Goal: Information Seeking & Learning: Learn about a topic

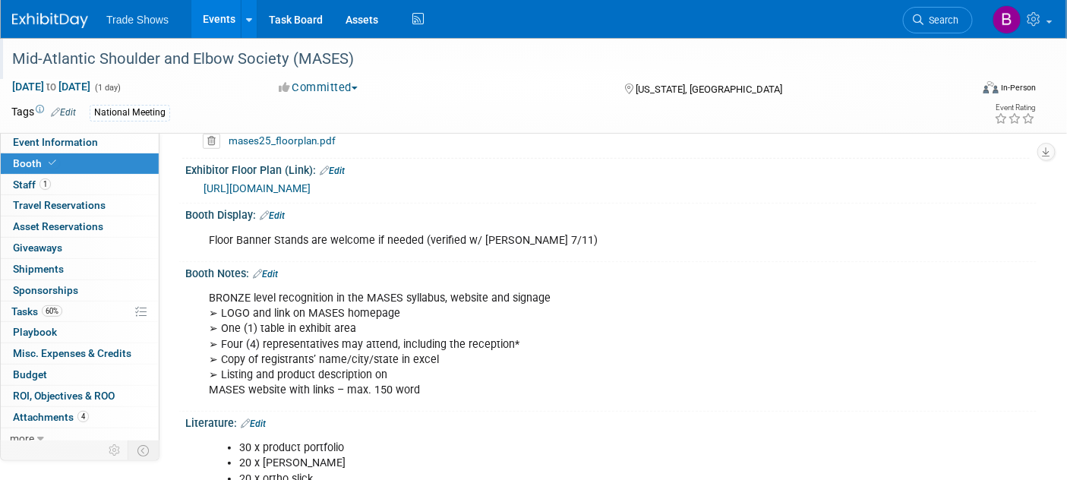
scroll to position [131, 0]
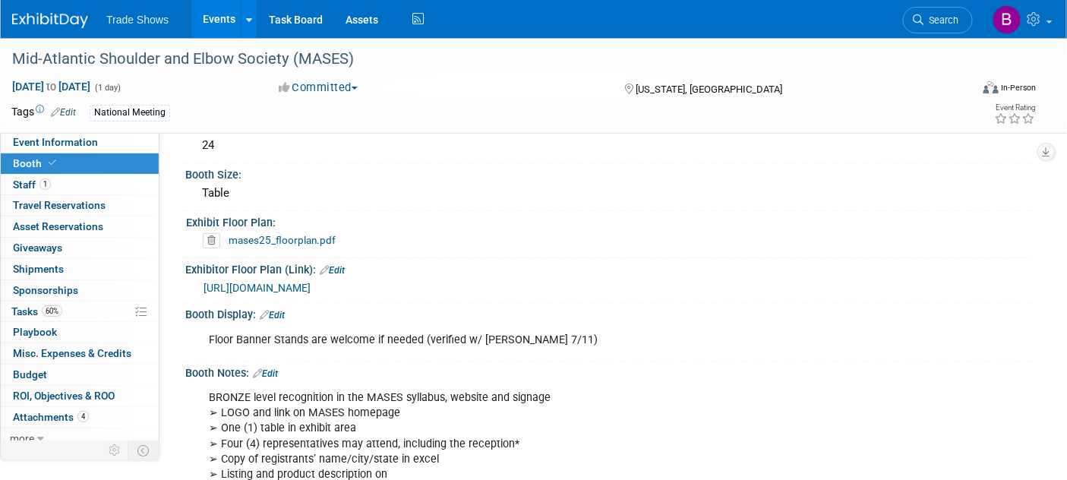
click at [55, 18] on img at bounding box center [50, 20] width 76 height 15
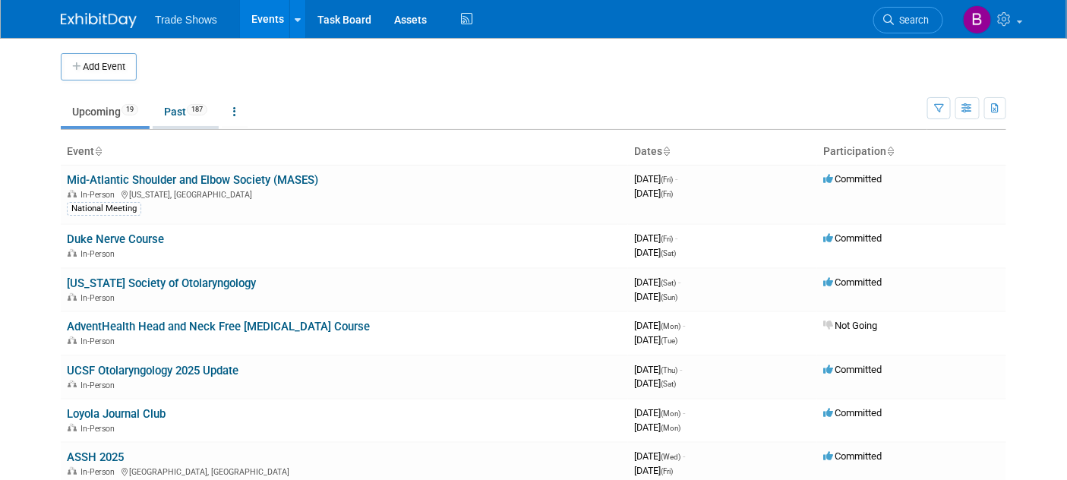
click at [199, 98] on link "Past 187" at bounding box center [186, 111] width 66 height 29
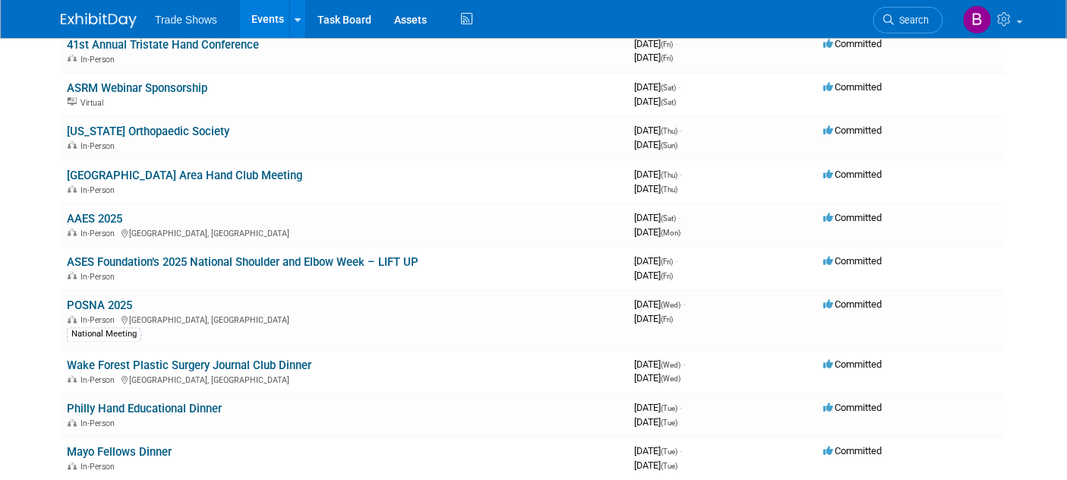
scroll to position [844, 0]
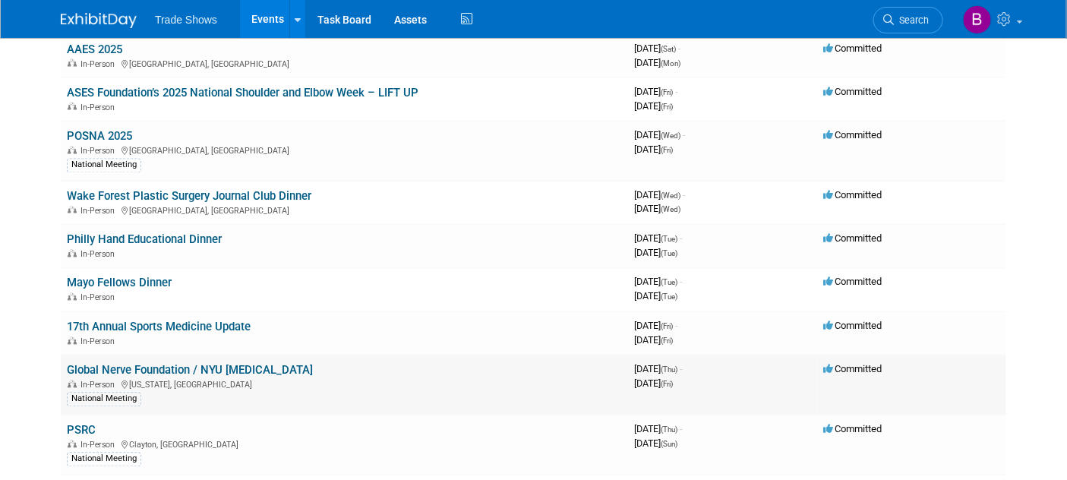
click at [208, 364] on link "Global Nerve Foundation / NYU [MEDICAL_DATA]" at bounding box center [190, 371] width 246 height 14
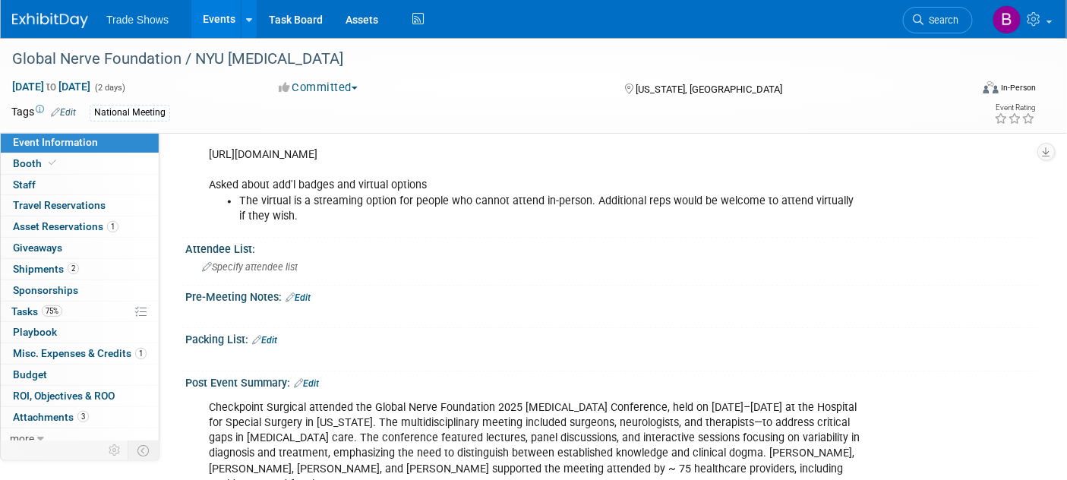
scroll to position [1013, 0]
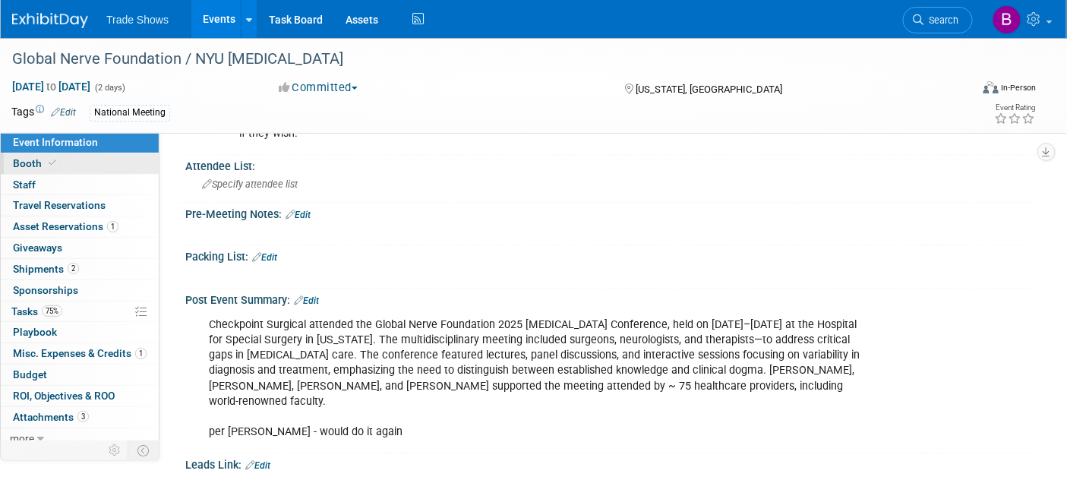
click at [38, 160] on span "Booth" at bounding box center [36, 163] width 46 height 12
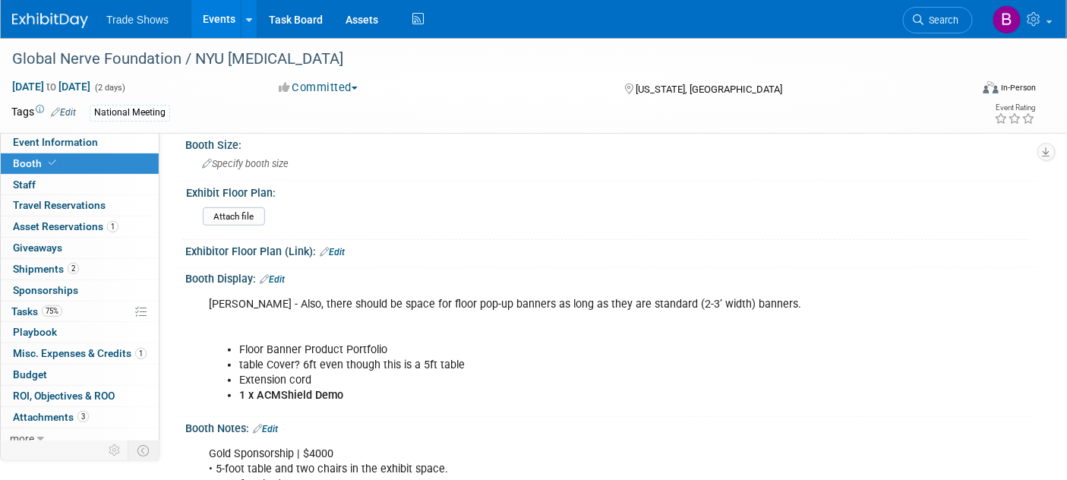
scroll to position [169, 0]
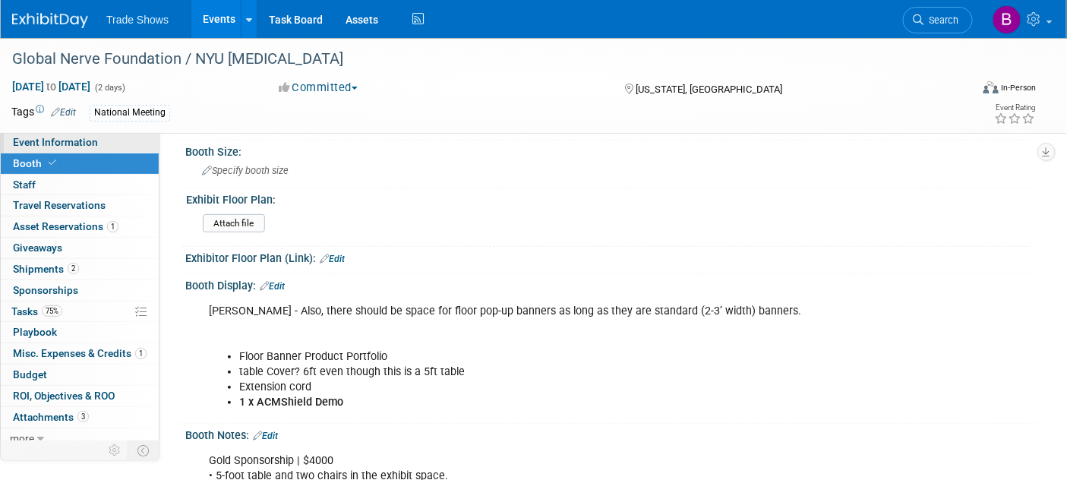
click at [21, 144] on span "Event Information" at bounding box center [55, 142] width 85 height 12
